Goal: Task Accomplishment & Management: Use online tool/utility

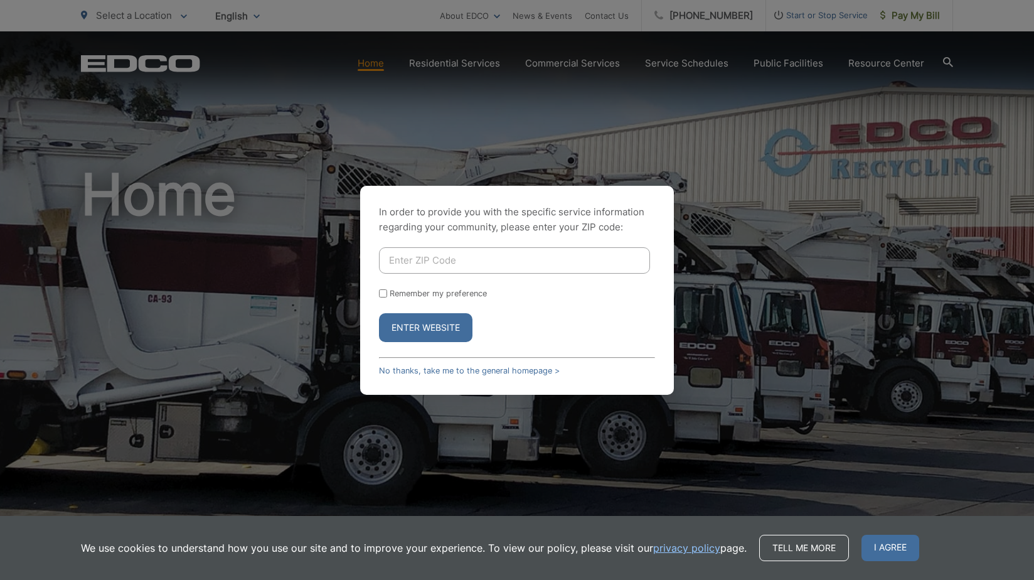
click at [368, 62] on div "In order to provide you with the specific service information regarding your co…" at bounding box center [517, 290] width 1034 height 580
click at [403, 253] on input "Enter ZIP Code" at bounding box center [514, 260] width 271 height 26
click at [379, 313] on button "Enter Website" at bounding box center [425, 327] width 93 height 29
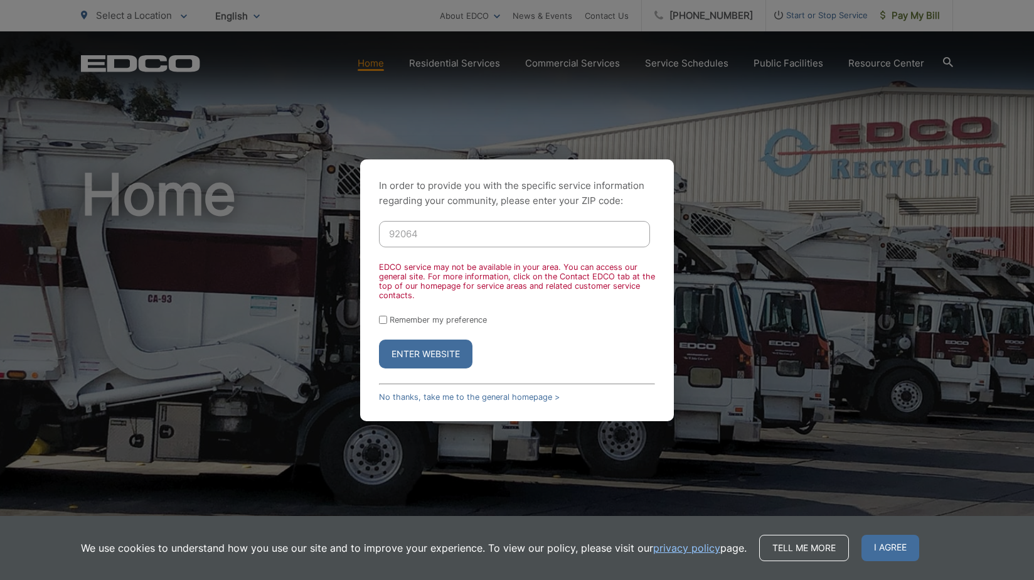
type input "92064"
click at [379, 339] on button "Enter Website" at bounding box center [425, 353] width 93 height 29
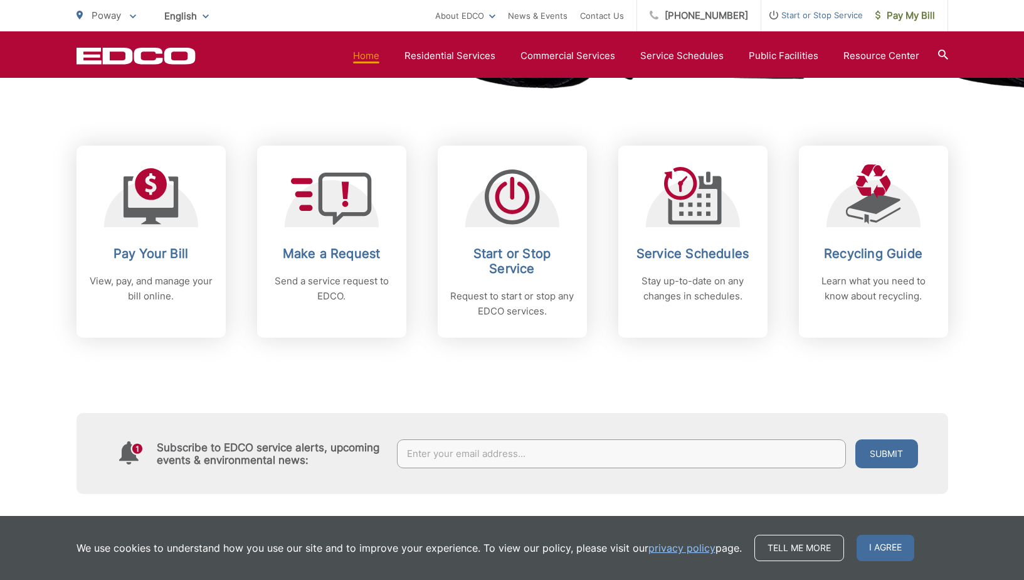
scroll to position [565, 0]
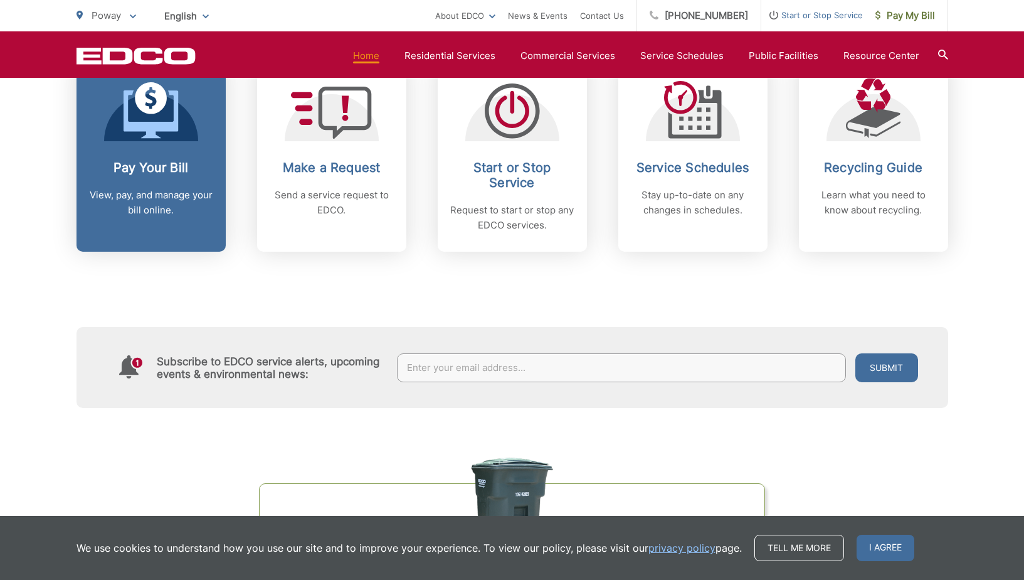
click at [165, 164] on h2 "Pay Your Bill" at bounding box center [151, 167] width 124 height 15
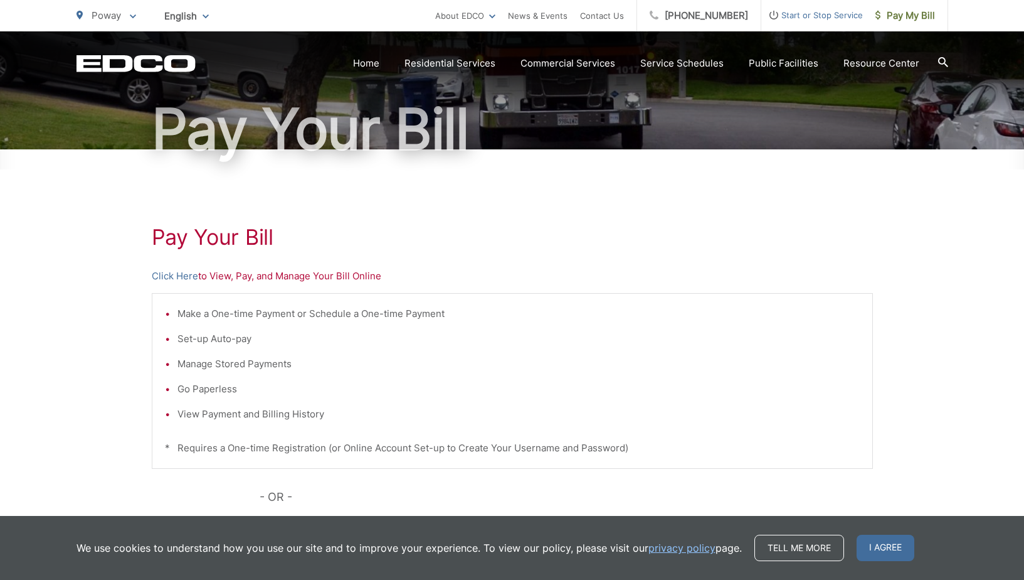
scroll to position [125, 0]
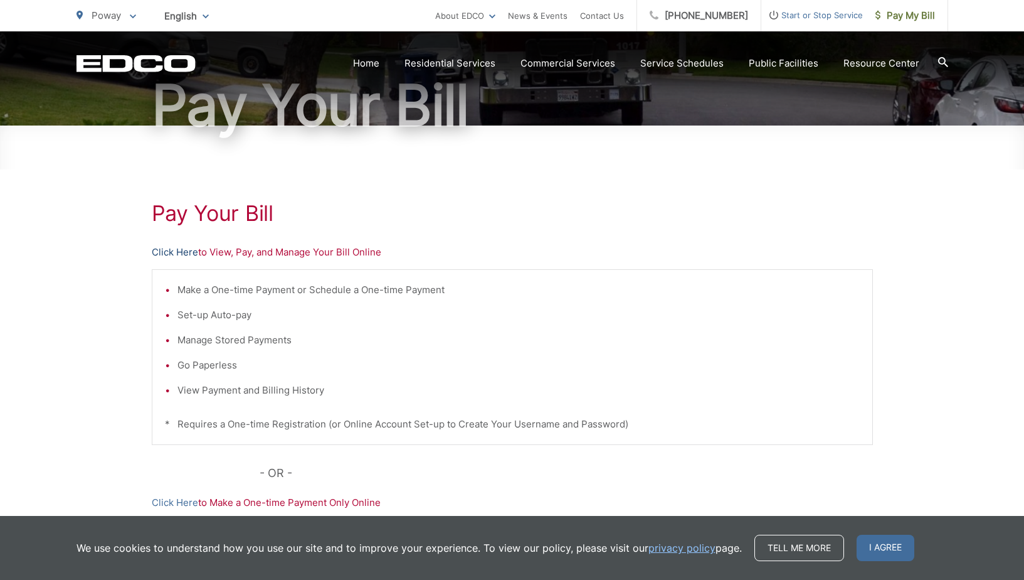
click at [179, 250] on link "Click Here" at bounding box center [175, 252] width 46 height 15
